Goal: Task Accomplishment & Management: Complete application form

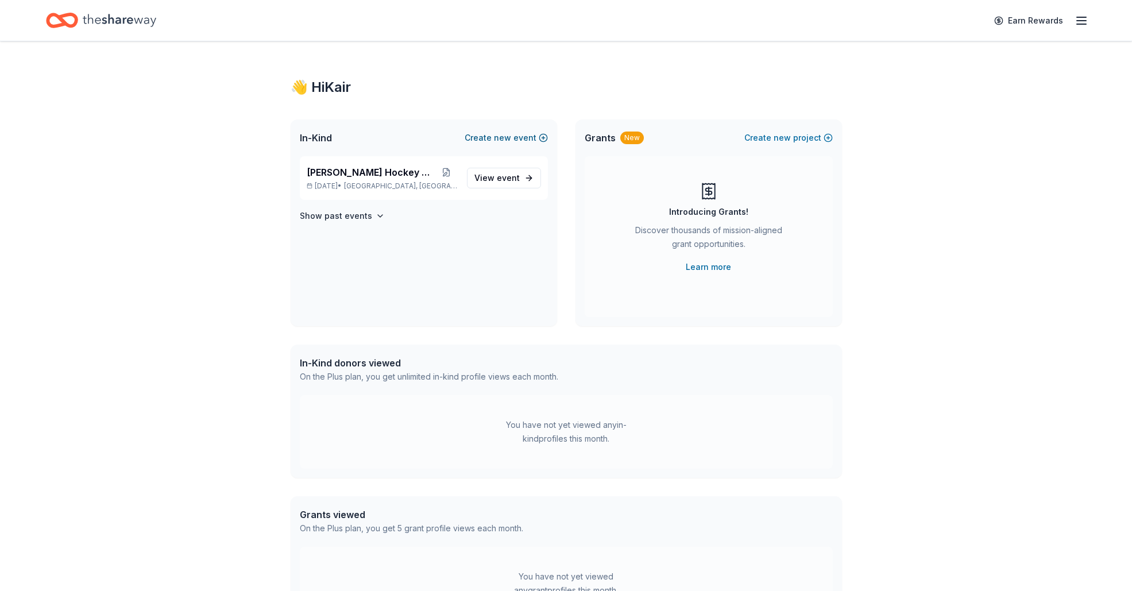
click at [510, 135] on span "new" at bounding box center [502, 138] width 17 height 14
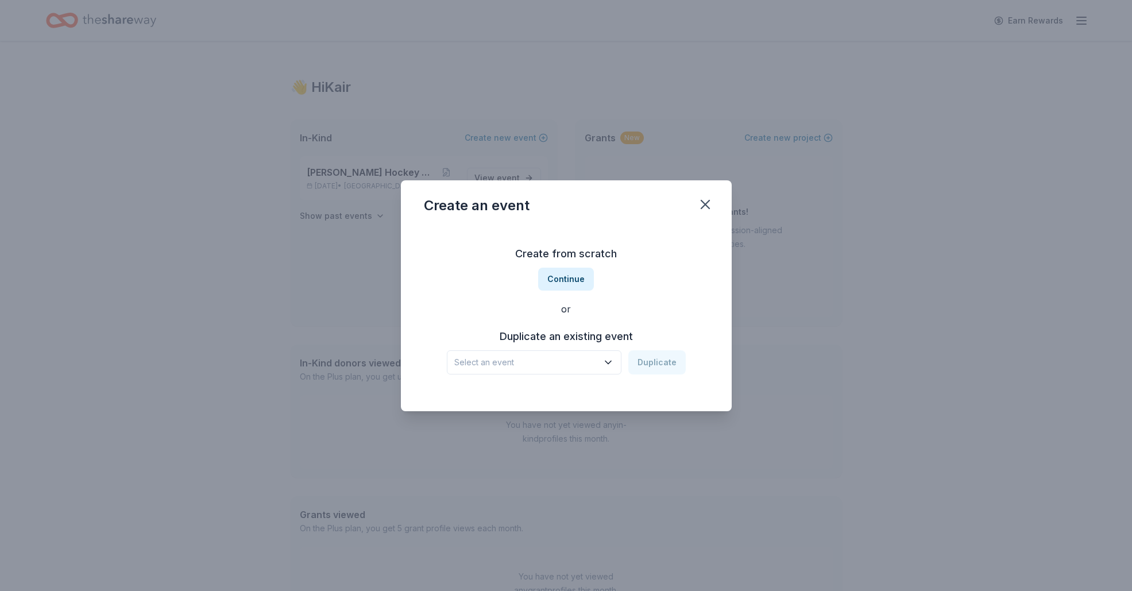
click at [563, 366] on span "Select an event" at bounding box center [526, 362] width 144 height 14
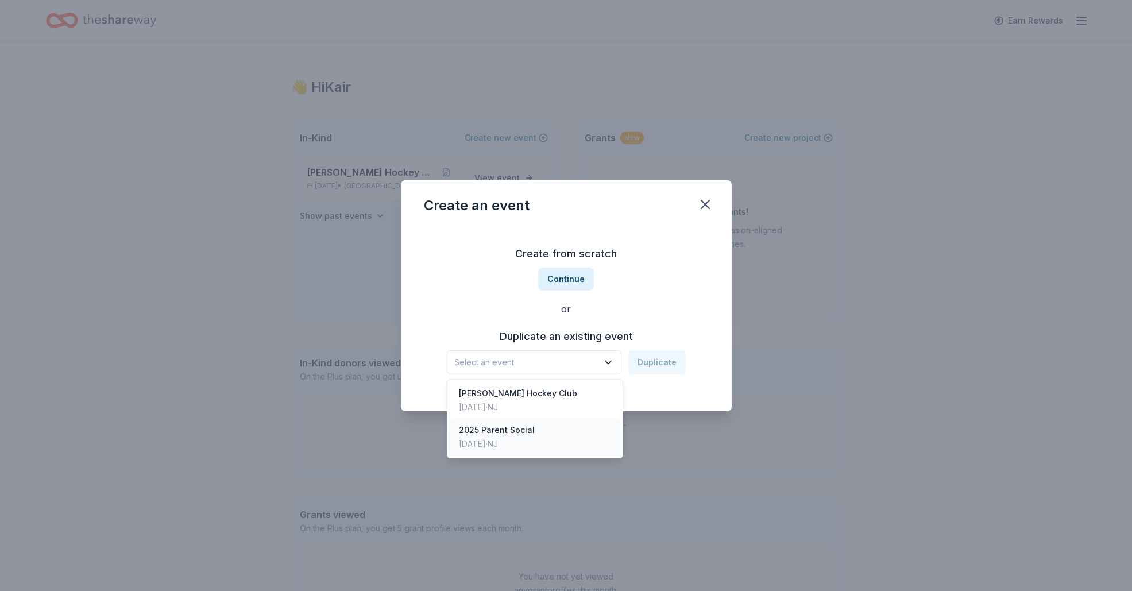
click at [525, 423] on div "2025 Parent Social" at bounding box center [497, 430] width 76 height 14
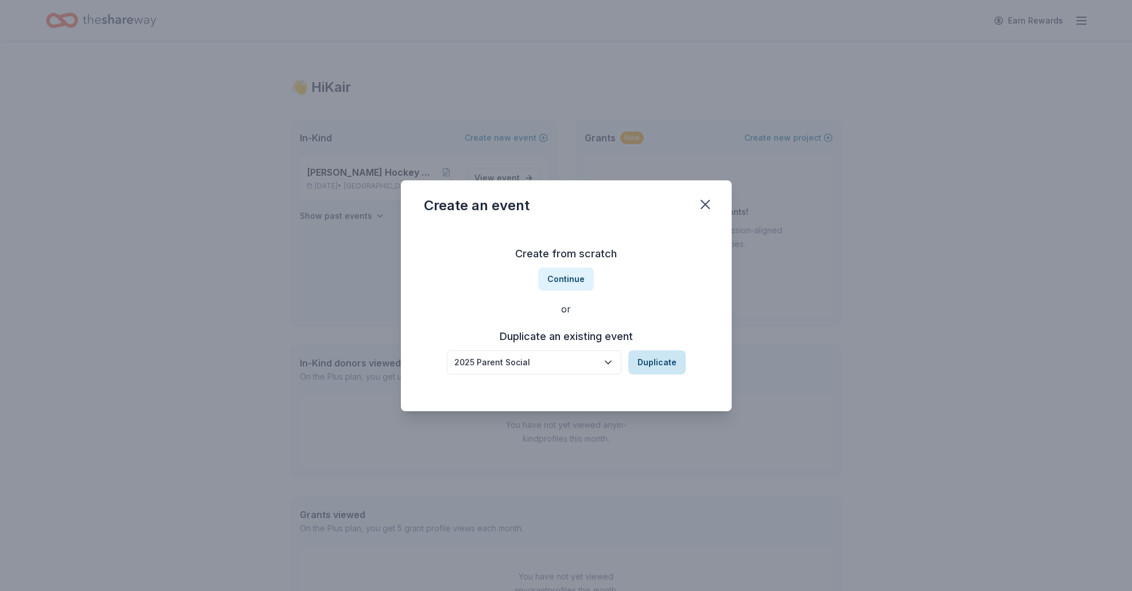
click at [659, 360] on button "Duplicate" at bounding box center [656, 362] width 57 height 24
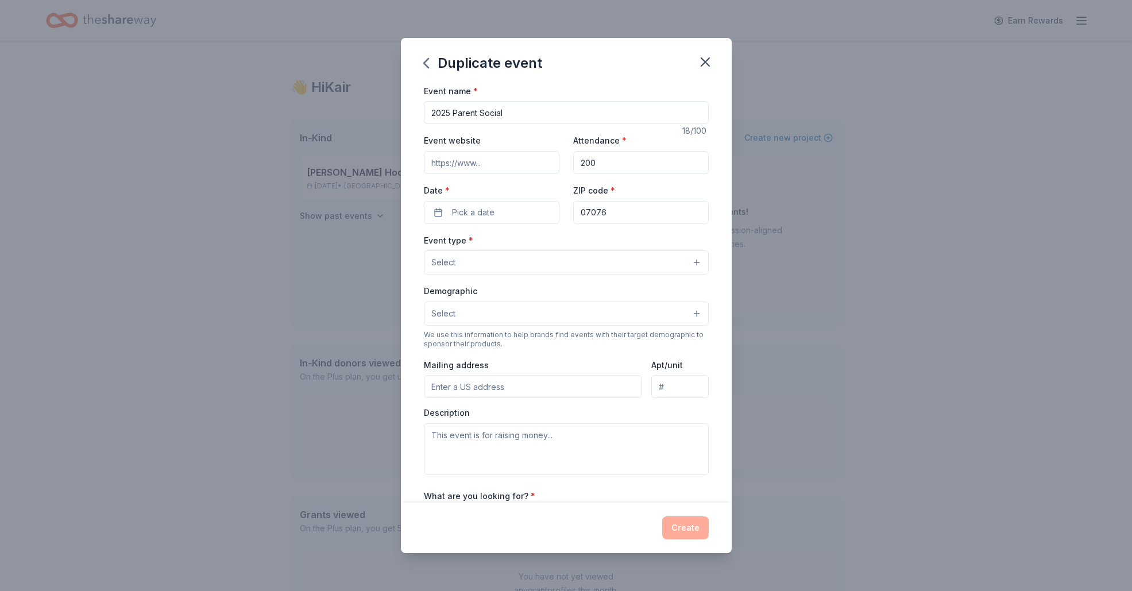
click at [450, 111] on input "2025 Parent Social" at bounding box center [566, 112] width 285 height 23
type input "2026 Parent Social"
click at [479, 214] on span "Pick a date" at bounding box center [473, 213] width 42 height 14
click at [552, 242] on button "Go to next month" at bounding box center [553, 243] width 16 height 16
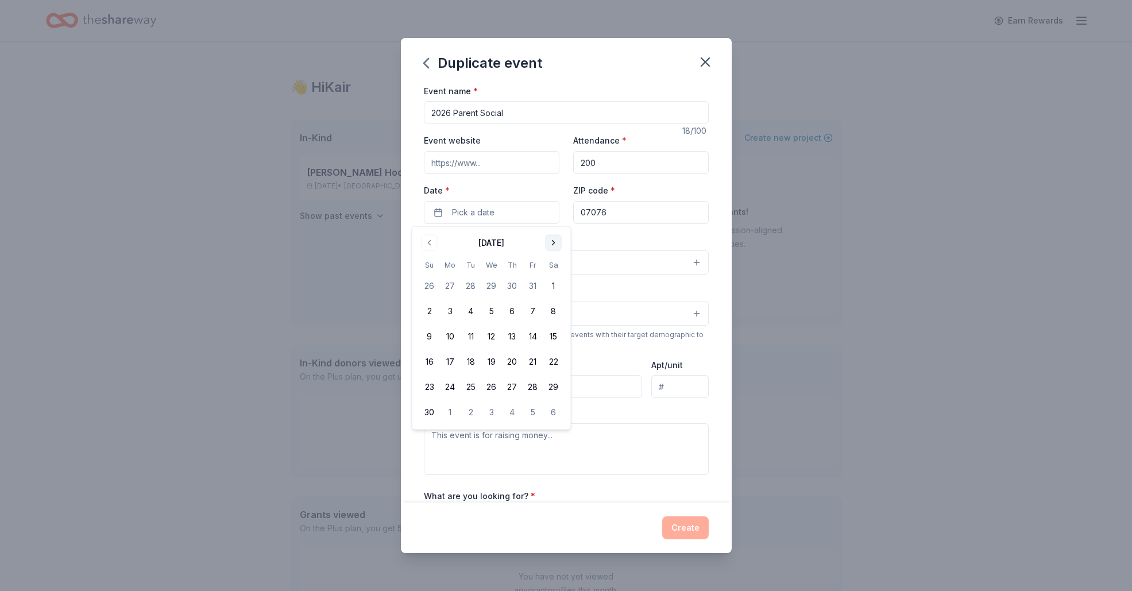
click at [552, 242] on button "Go to next month" at bounding box center [553, 243] width 16 height 16
click at [532, 363] on button "27" at bounding box center [532, 361] width 21 height 21
click at [637, 216] on input "07076" at bounding box center [640, 212] width 135 height 23
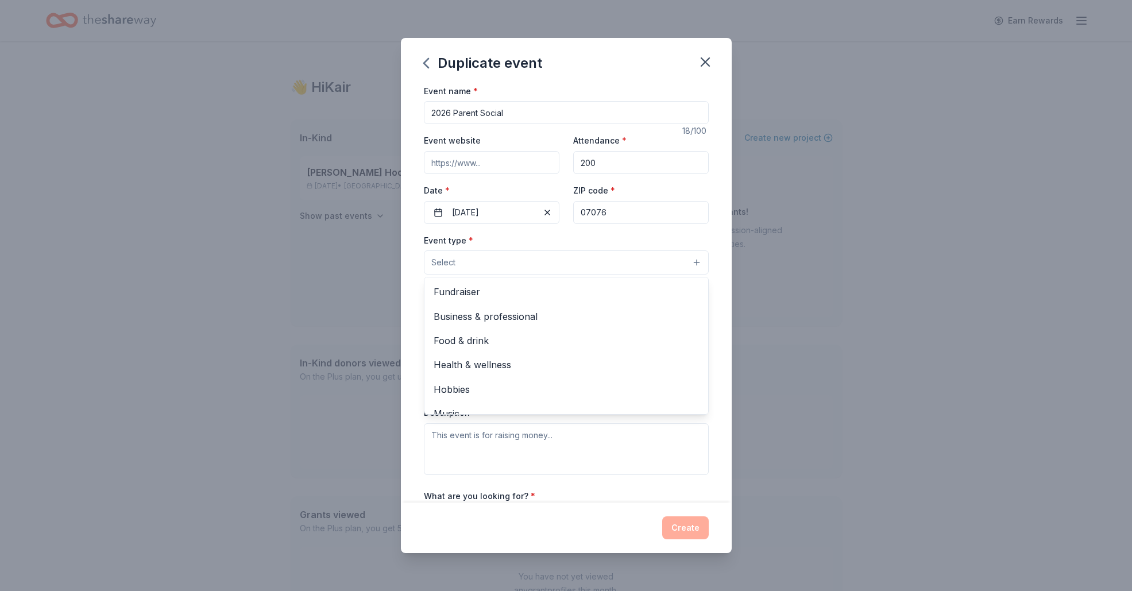
click at [495, 272] on button "Select" at bounding box center [566, 262] width 285 height 24
click at [494, 296] on span "Fundraiser" at bounding box center [565, 291] width 265 height 15
click at [806, 305] on div "Duplicate event Event name * 2026 Parent Social 18 /100 Event website Attendanc…" at bounding box center [566, 295] width 1132 height 591
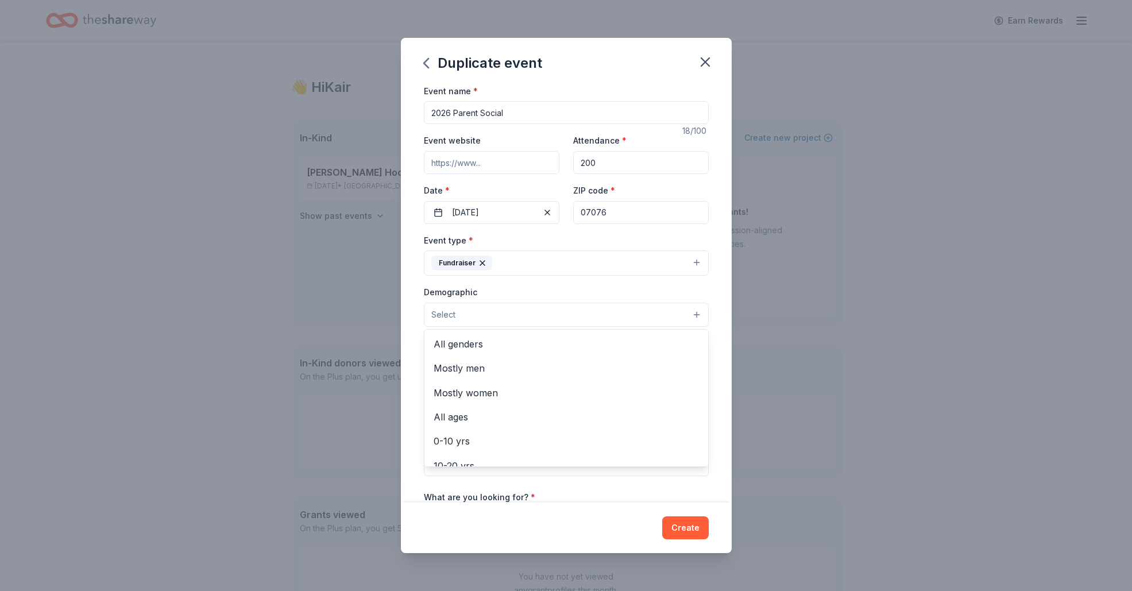
click at [520, 316] on button "Select" at bounding box center [566, 315] width 285 height 24
click at [507, 349] on span "All genders" at bounding box center [565, 343] width 265 height 15
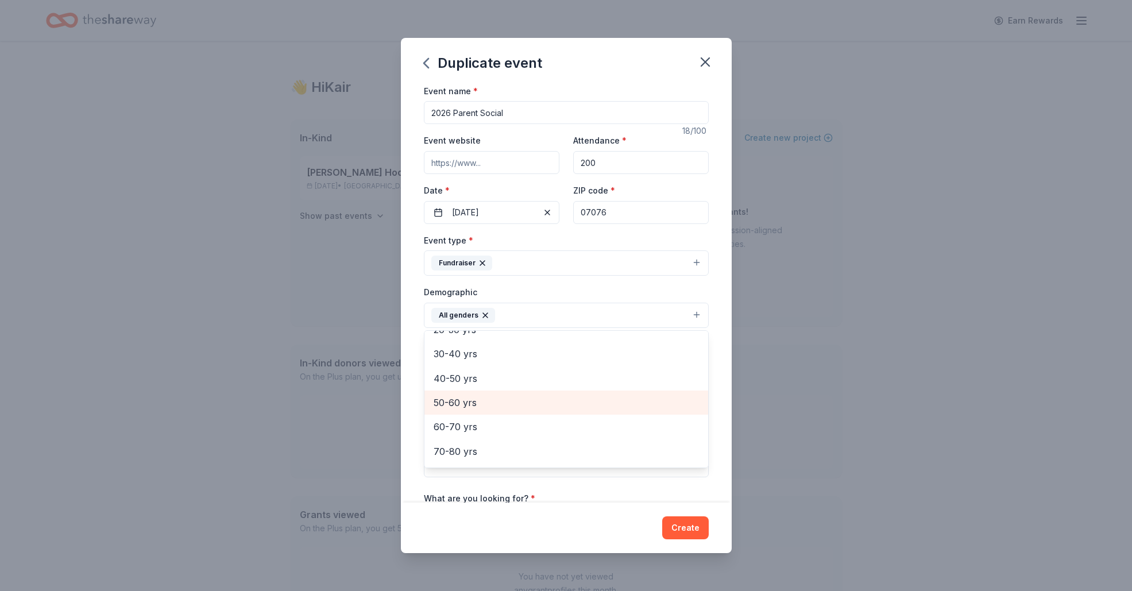
scroll to position [135, 0]
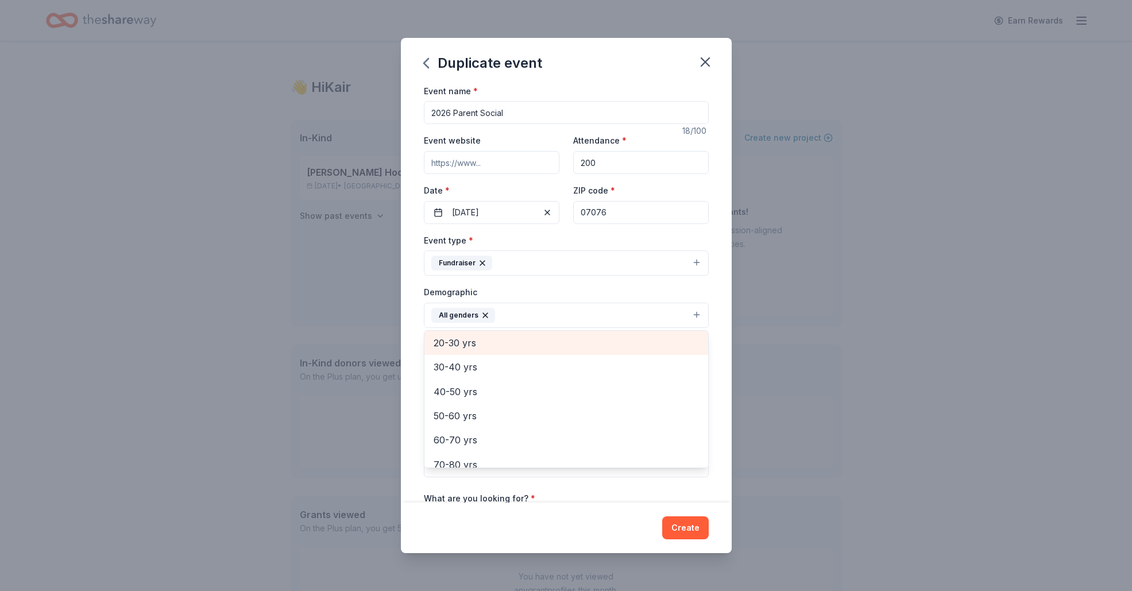
click at [466, 338] on span "20-30 yrs" at bounding box center [565, 342] width 265 height 15
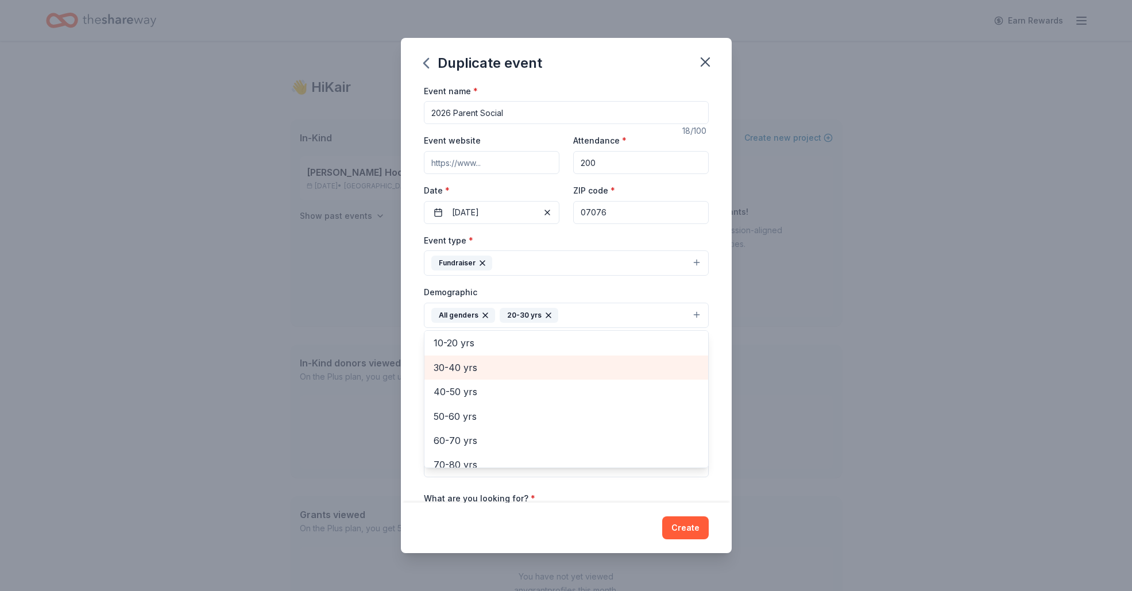
click at [466, 371] on span "30-40 yrs" at bounding box center [565, 367] width 265 height 15
click at [467, 370] on span "40-50 yrs" at bounding box center [565, 367] width 265 height 15
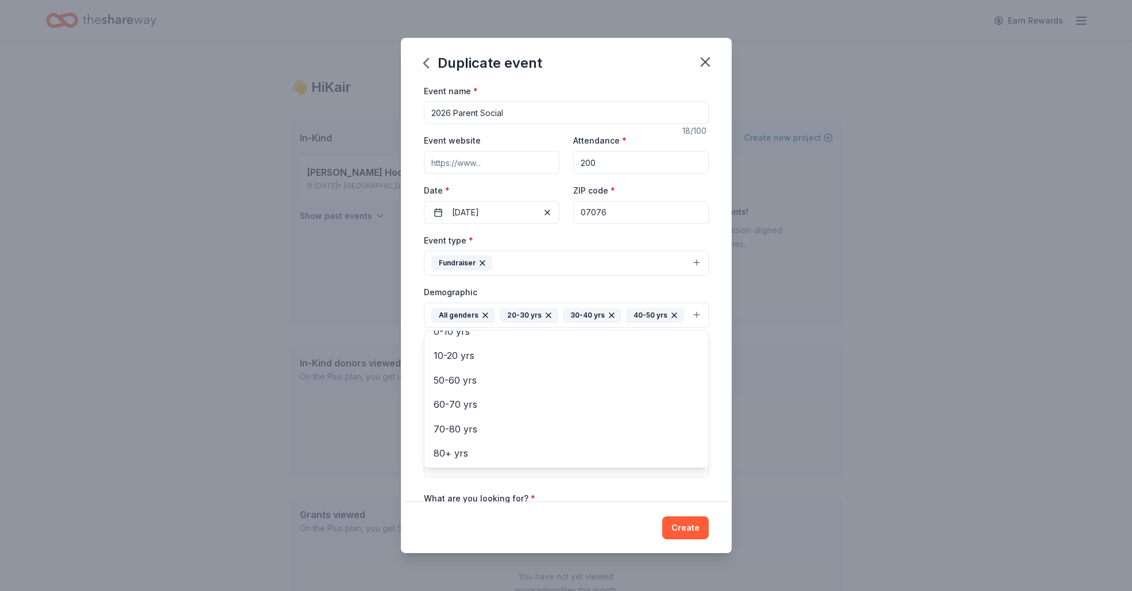
click at [679, 529] on div "Duplicate event Event name * 2026 Parent Social 18 /100 Event website Attendanc…" at bounding box center [566, 295] width 331 height 515
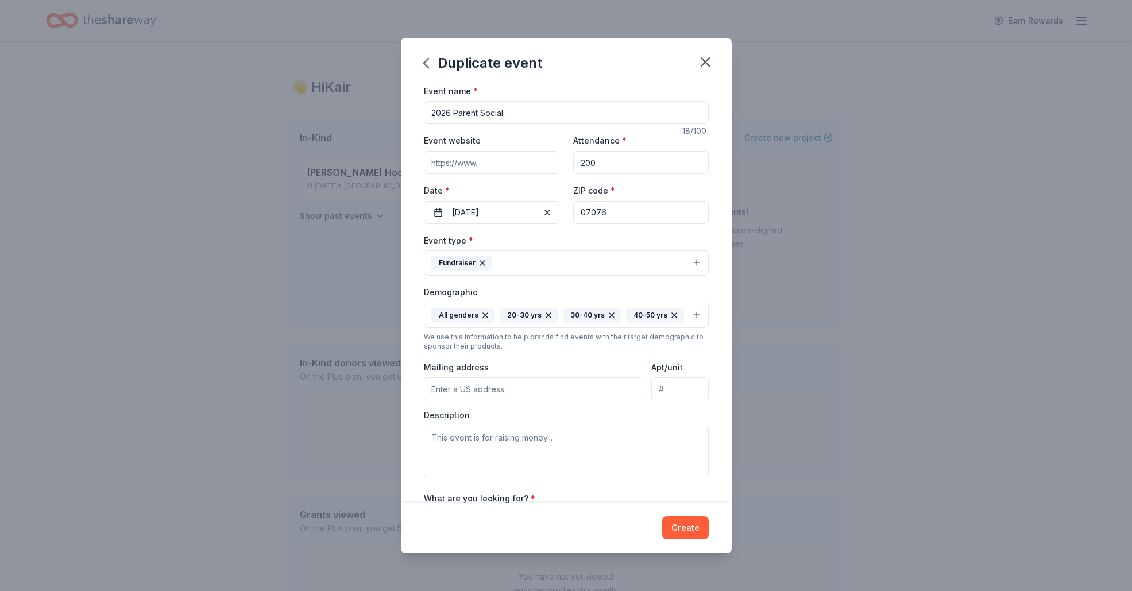
click at [501, 389] on input "Mailing address" at bounding box center [533, 388] width 219 height 23
type input "2011 Hill Top Rd."
click at [536, 449] on textarea at bounding box center [566, 451] width 285 height 52
type textarea "A"
click at [474, 444] on textarea at bounding box center [566, 451] width 285 height 52
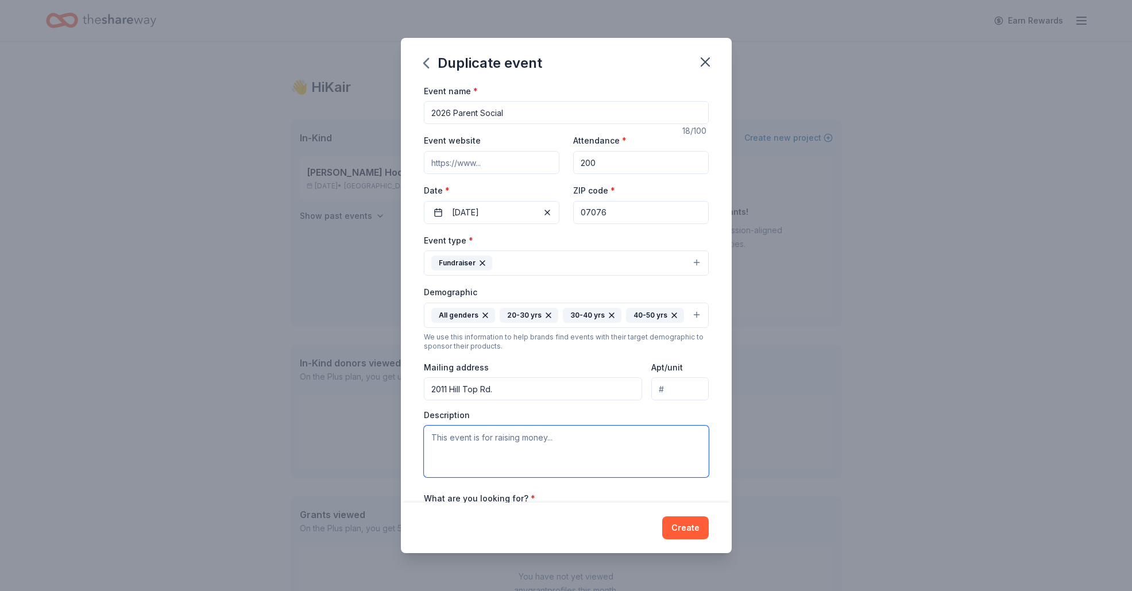
paste textarea "We hold an annual parent social for community building and fundraising for our …"
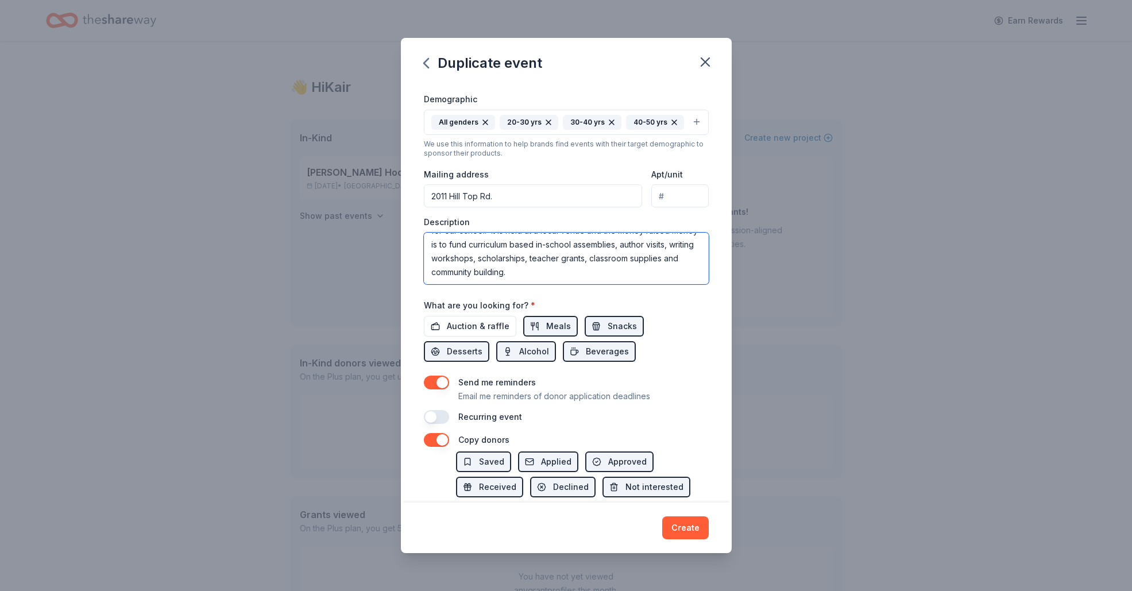
scroll to position [195, 0]
type textarea "We hold an annual parent social for community building and fundraising for our …"
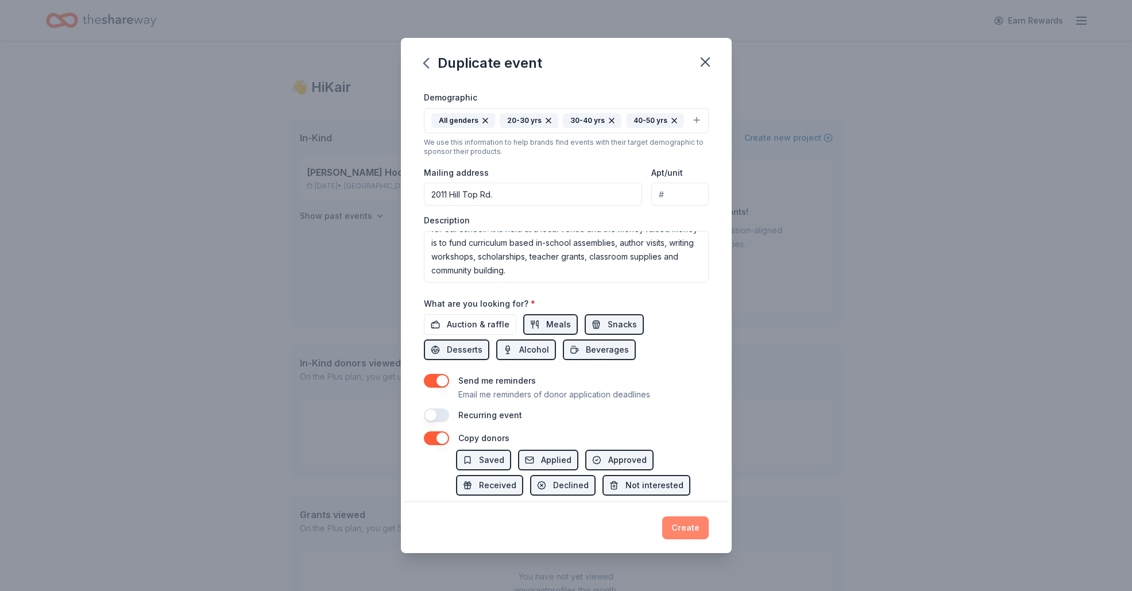
click at [682, 520] on button "Create" at bounding box center [685, 527] width 47 height 23
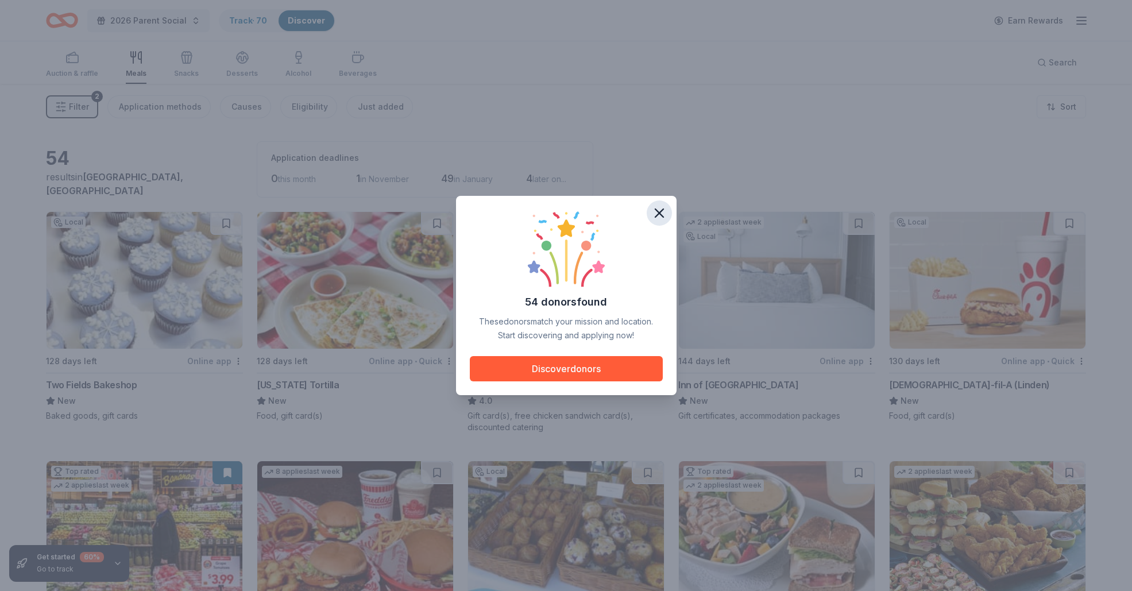
click at [660, 214] on icon "button" at bounding box center [659, 213] width 8 height 8
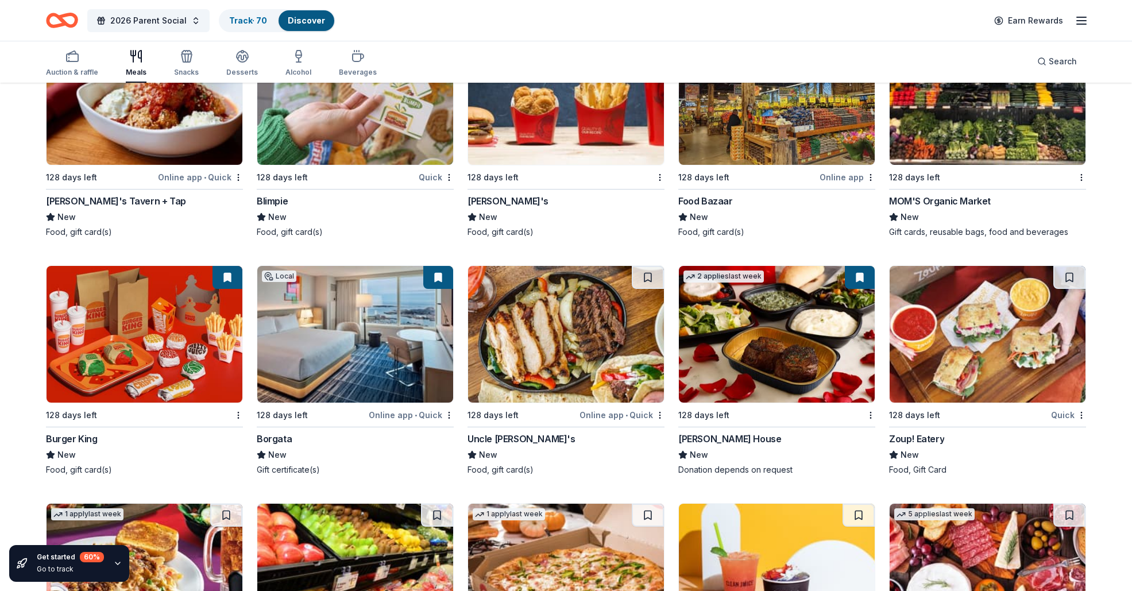
scroll to position [1872, 0]
